Goal: Find specific page/section: Find specific page/section

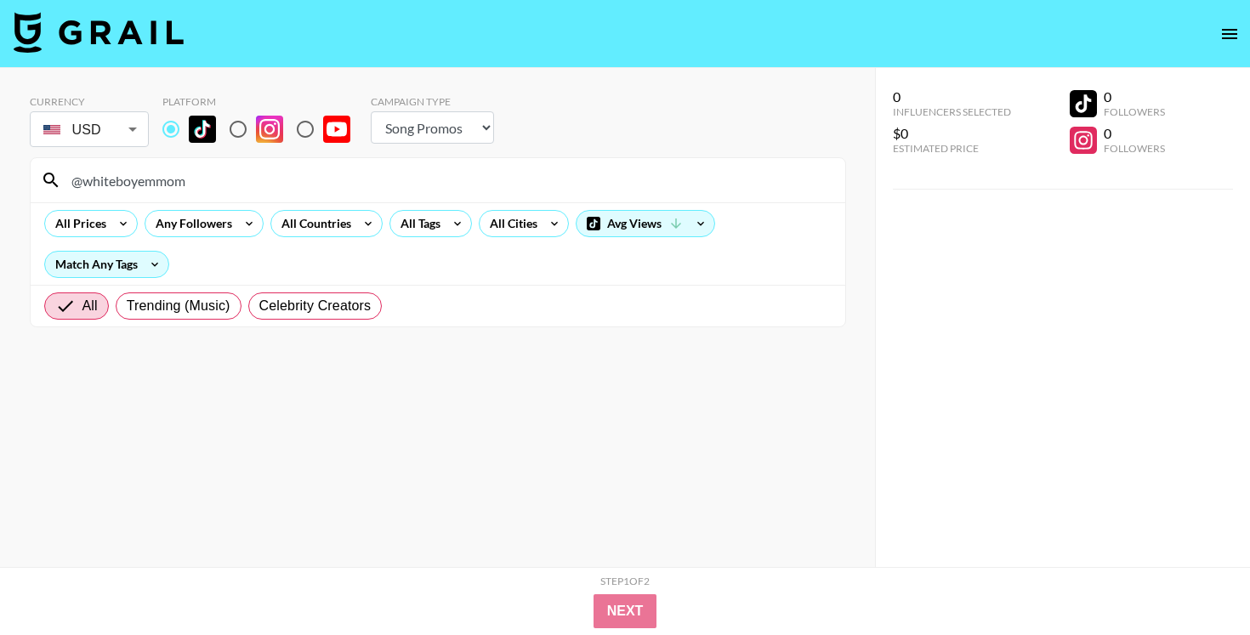
select select "Song"
click at [373, 164] on div "@whiteboyemmom" at bounding box center [438, 180] width 815 height 44
click at [373, 182] on input "@whiteboyemmom" at bounding box center [448, 180] width 774 height 27
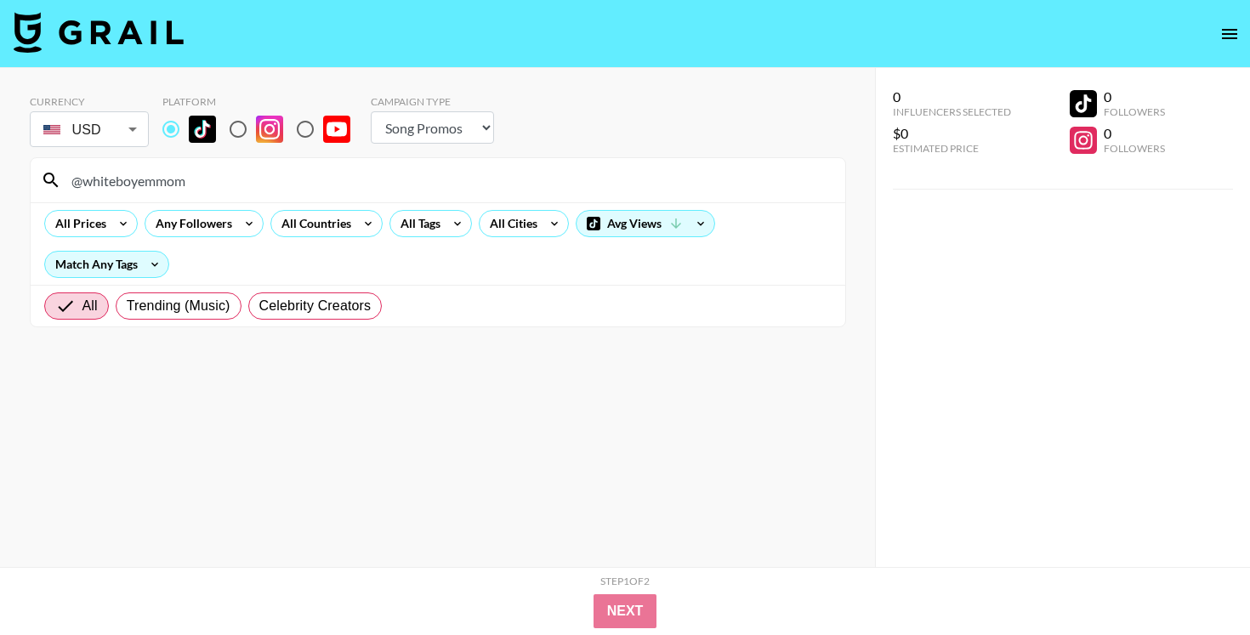
click at [373, 182] on input "@whiteboyemmom" at bounding box center [448, 180] width 774 height 27
click at [517, 174] on input "@whiteboyemmom" at bounding box center [448, 180] width 774 height 27
paste input "youfoundsantii"
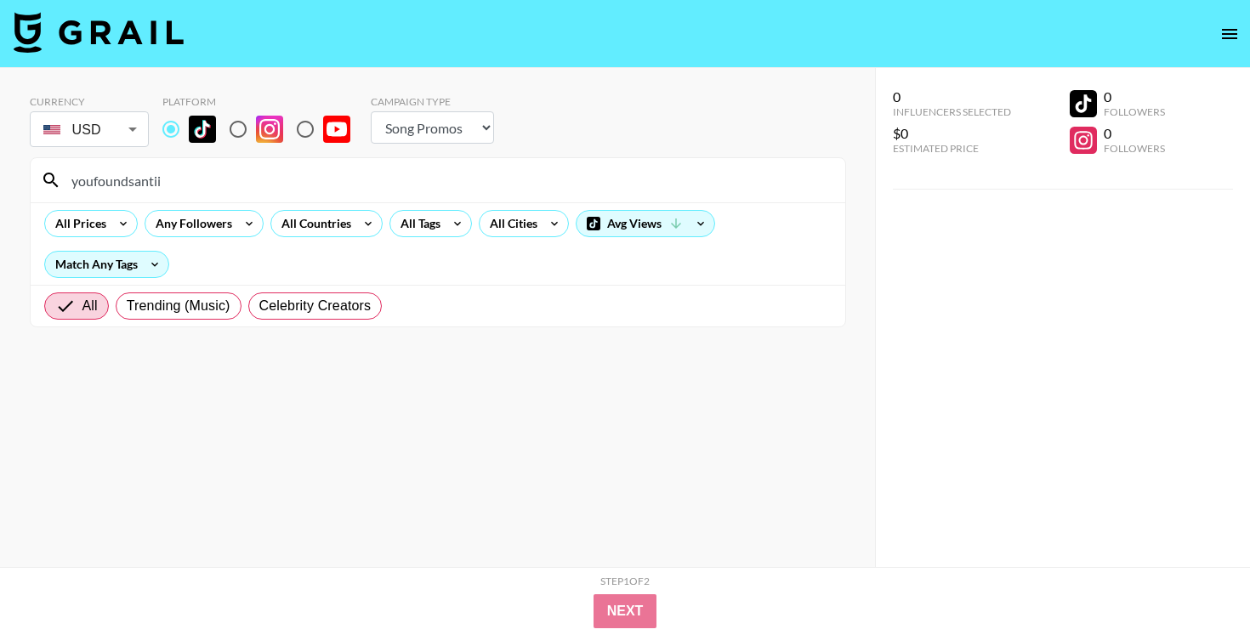
click at [424, 176] on input "youfoundsantii" at bounding box center [448, 180] width 774 height 27
paste input "@choxo10"
type input "@choxo10"
